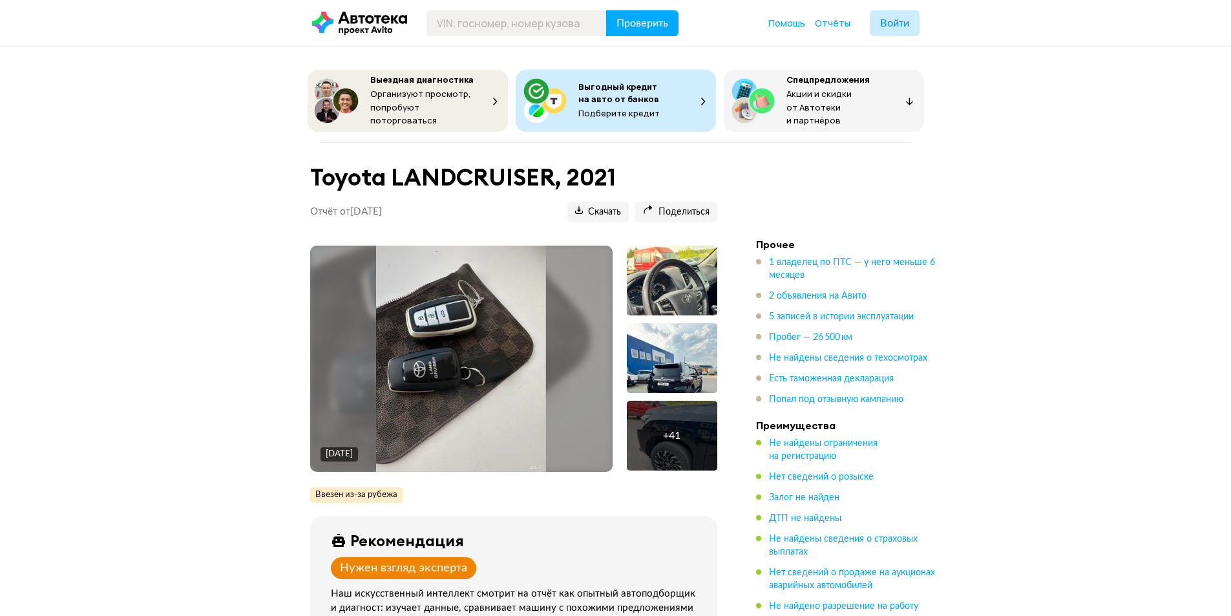
scroll to position [3361, 0]
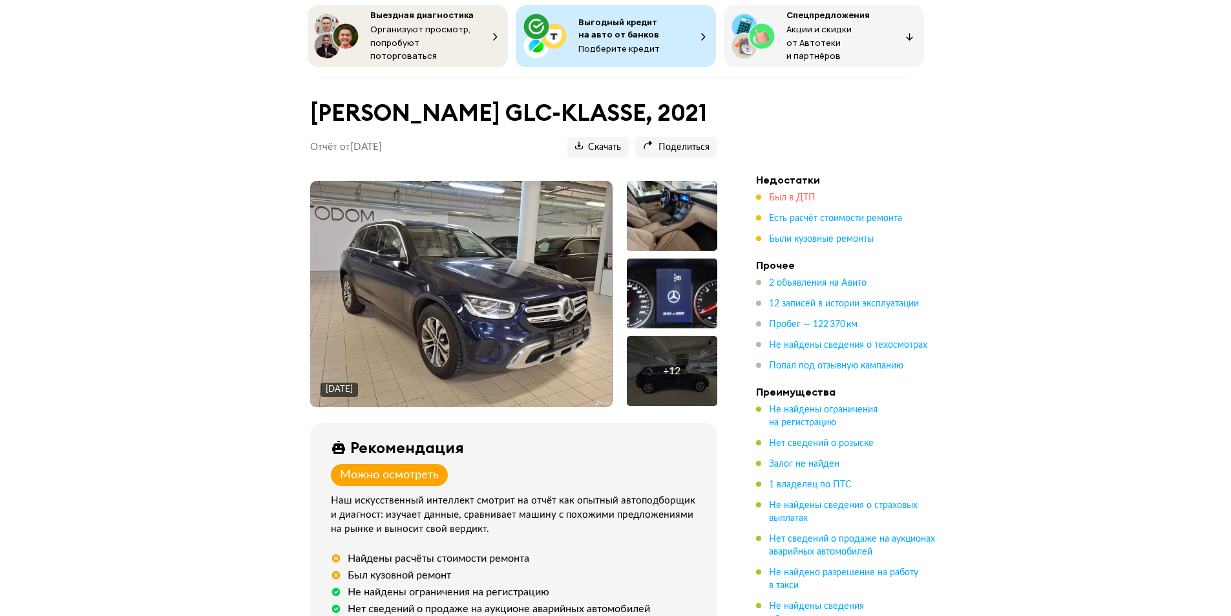
click at [783, 193] on span "Был в ДТП" at bounding box center [792, 197] width 47 height 9
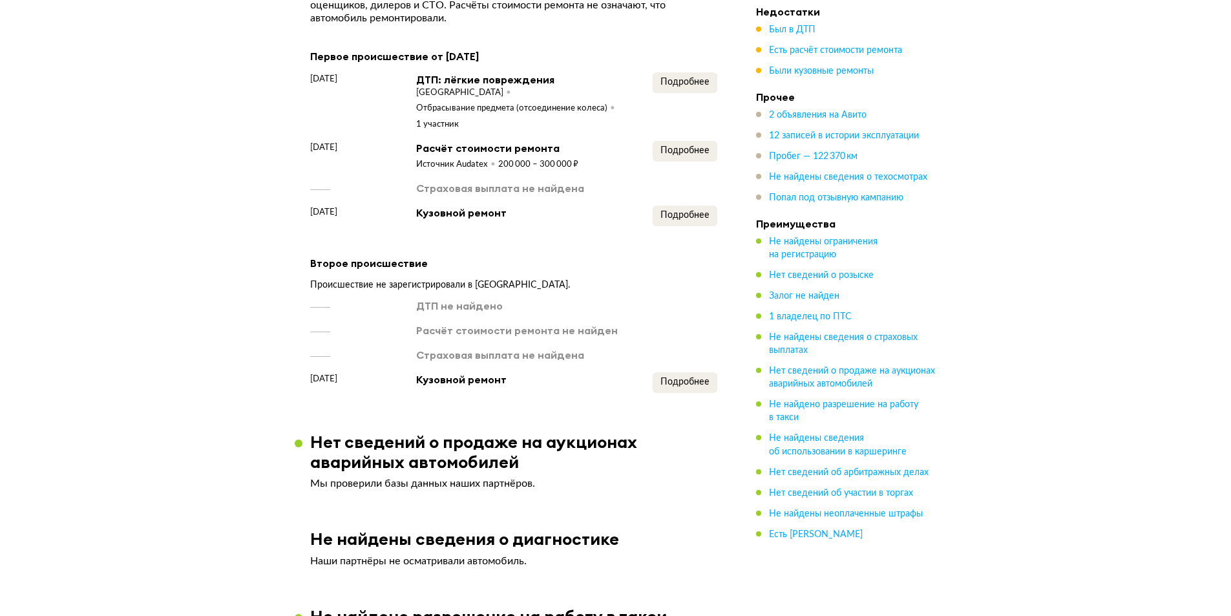
scroll to position [1356, 0]
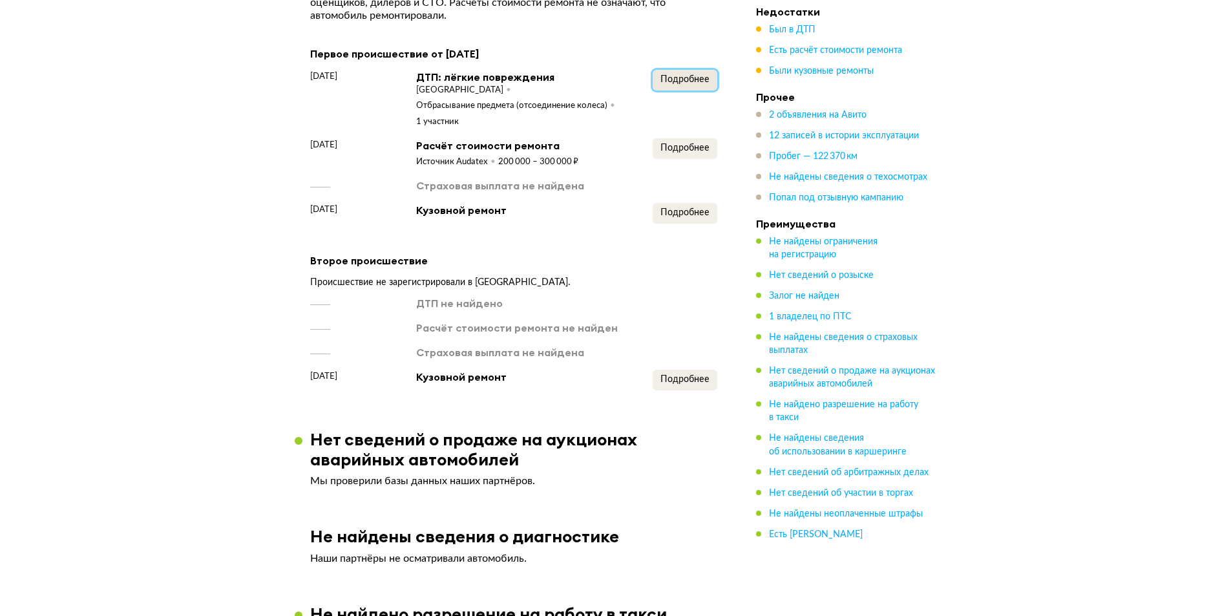
click at [664, 75] on span "Подробнее" at bounding box center [685, 79] width 49 height 9
click at [691, 144] on span "Подробнее" at bounding box center [685, 148] width 49 height 9
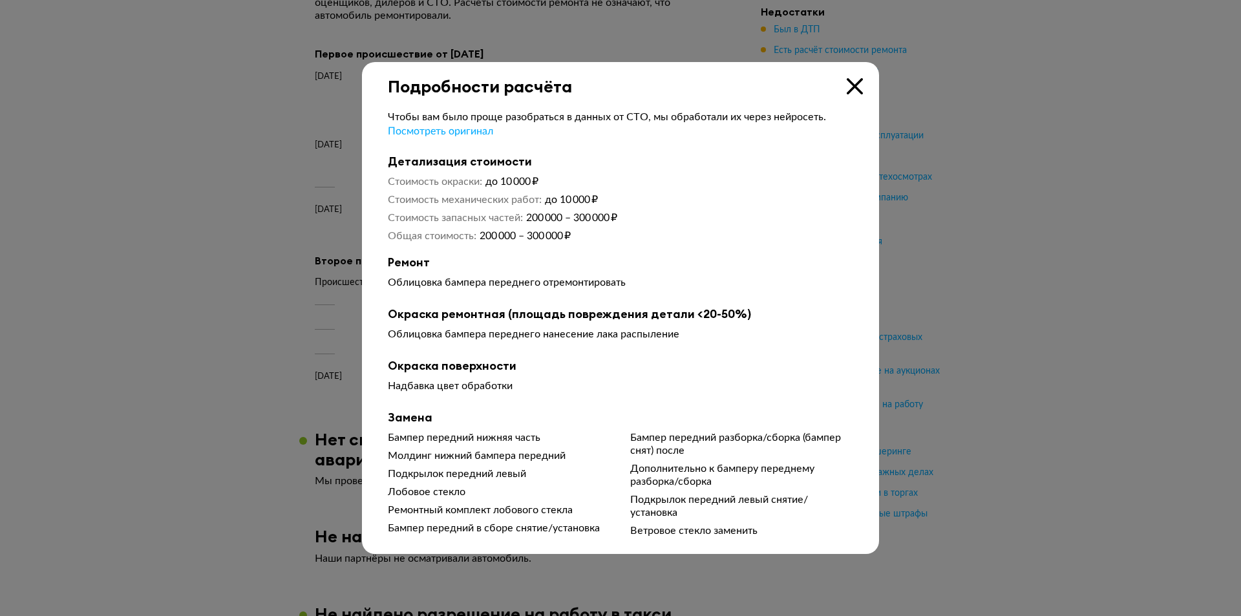
click at [858, 82] on icon at bounding box center [855, 86] width 16 height 16
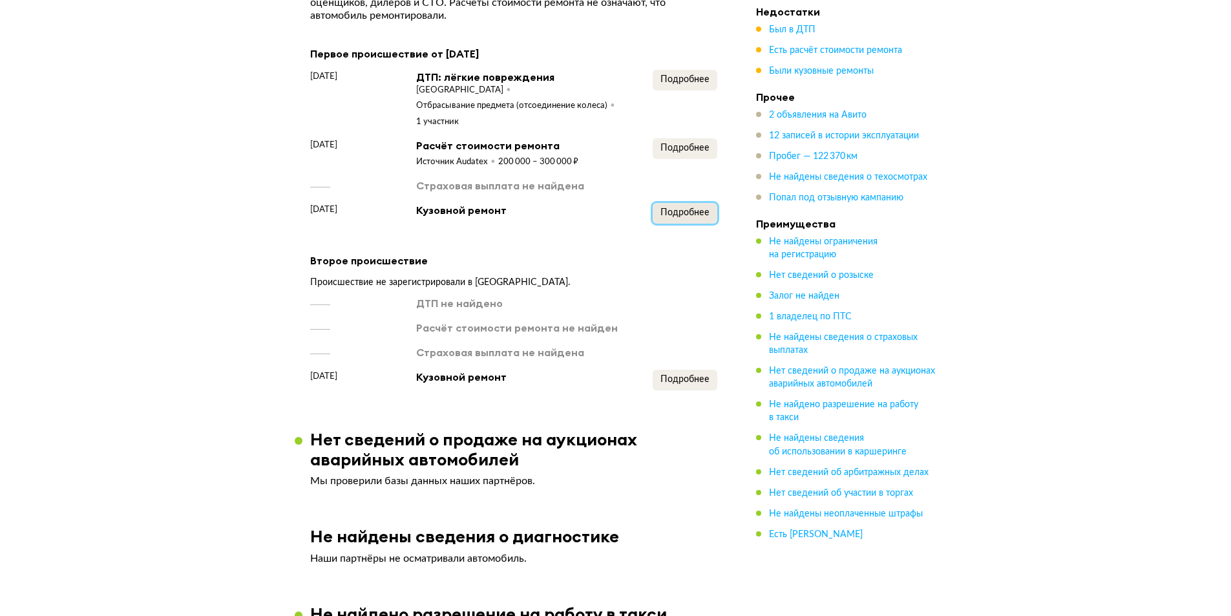
click at [680, 214] on span "Подробнее" at bounding box center [685, 212] width 49 height 9
click at [676, 384] on span "Подробнее" at bounding box center [685, 379] width 49 height 9
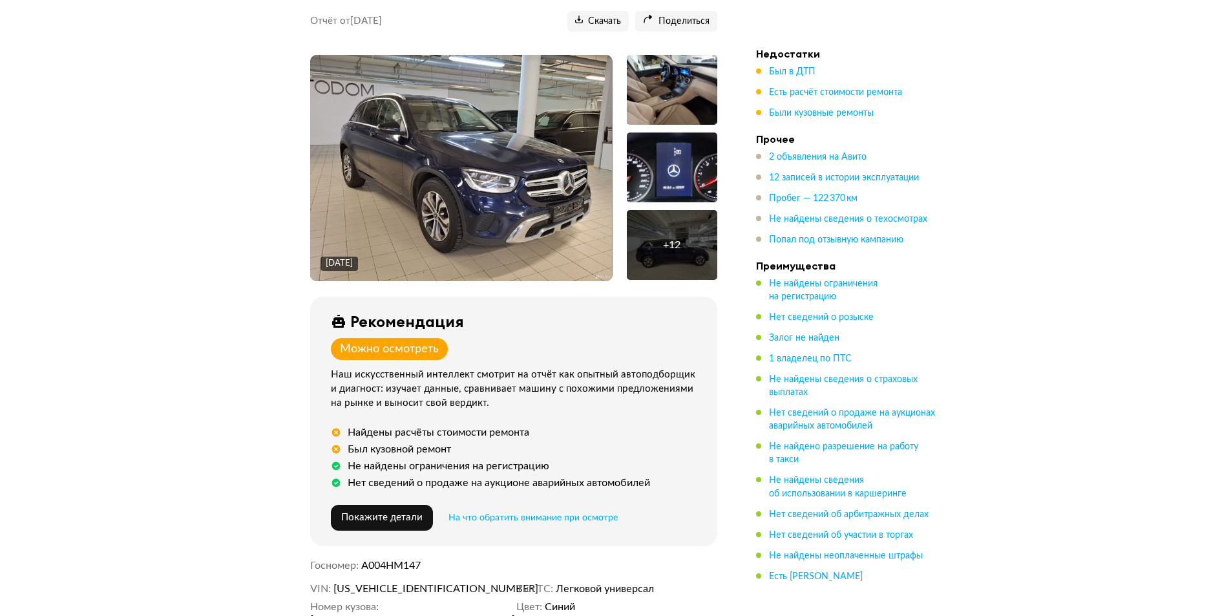
scroll to position [0, 0]
